Goal: Browse casually

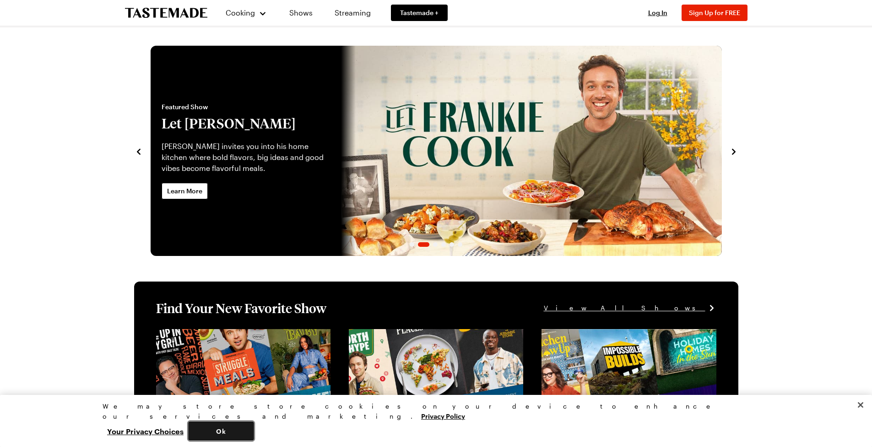
click at [254, 431] on button "Ok" at bounding box center [221, 431] width 66 height 19
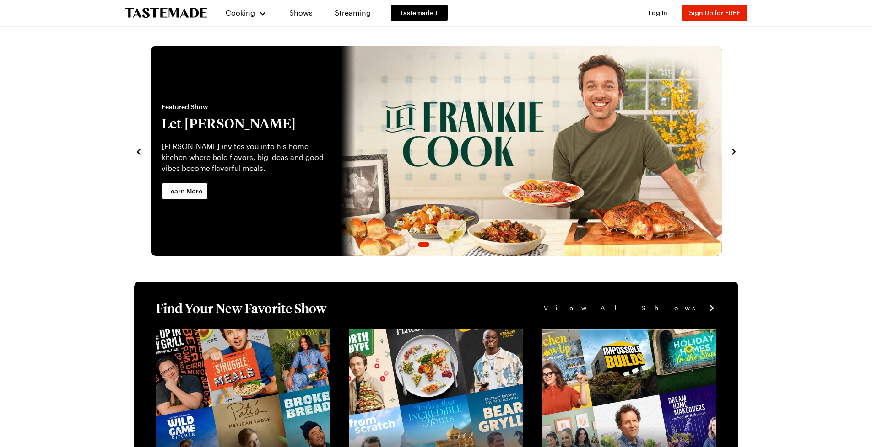
click at [188, 422] on button "Ok" at bounding box center [221, 431] width 66 height 19
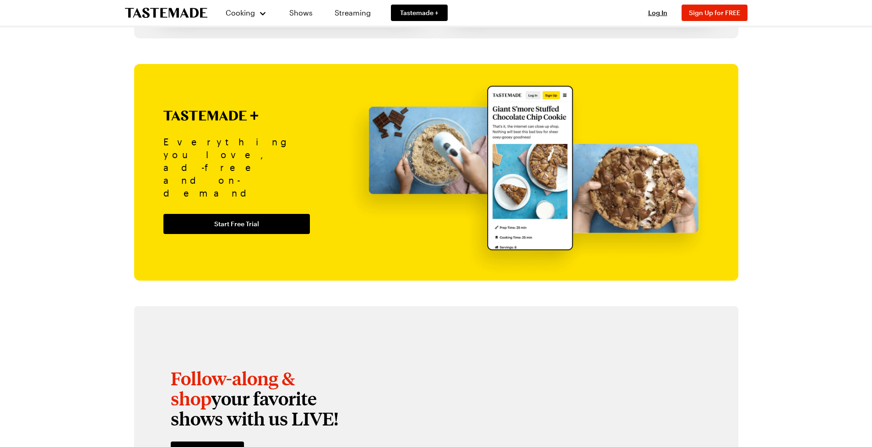
scroll to position [1648, 0]
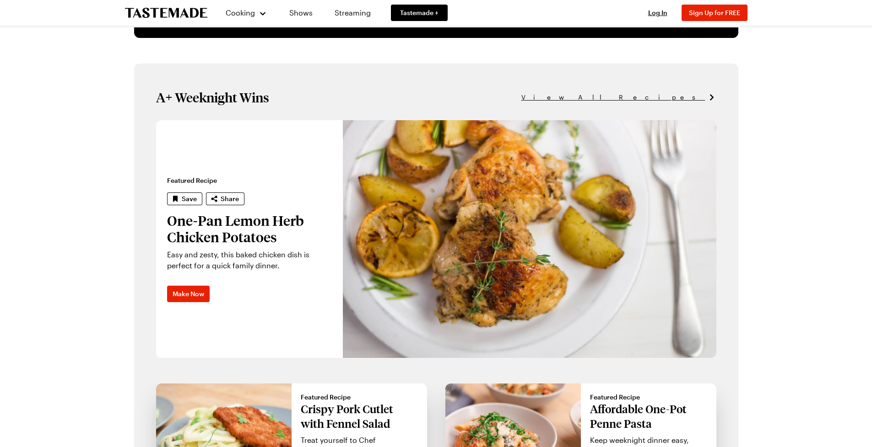
scroll to position [985, 0]
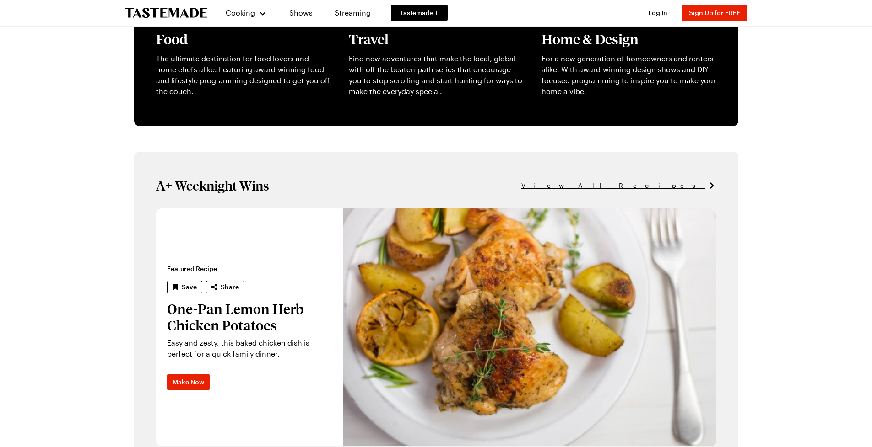
scroll to position [1010, 0]
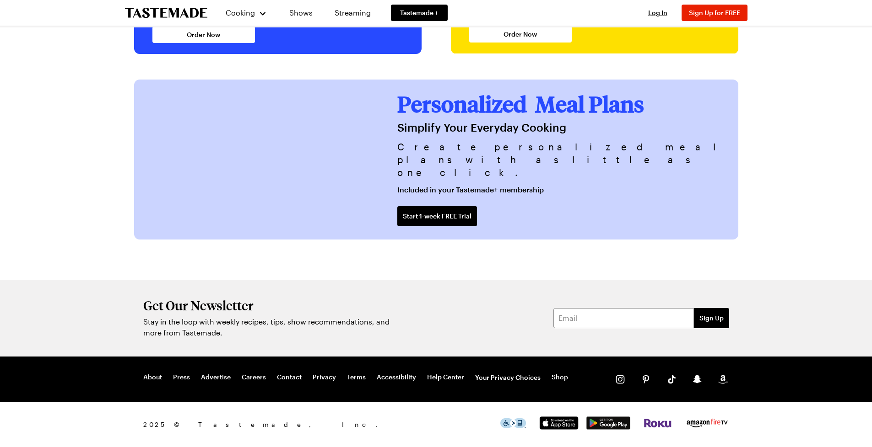
scroll to position [1746, 0]
